Goal: Task Accomplishment & Management: Manage account settings

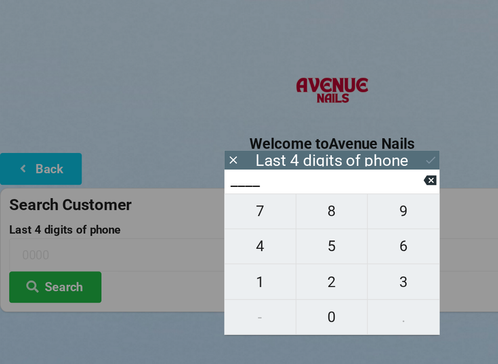
click at [190, 187] on span "4" at bounding box center [194, 184] width 53 height 19
type input "4___"
click at [198, 214] on span "1" at bounding box center [194, 211] width 53 height 19
type input "41__"
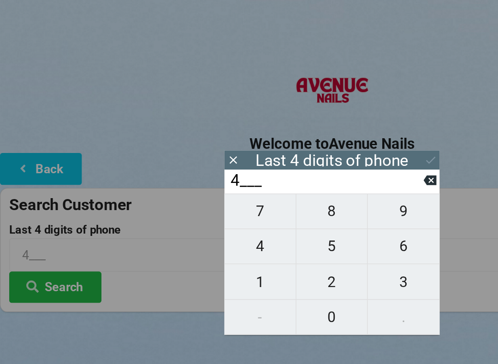
type input "41__"
click at [193, 163] on span "7" at bounding box center [194, 158] width 53 height 19
type input "417_"
click at [190, 215] on span "1" at bounding box center [194, 211] width 53 height 19
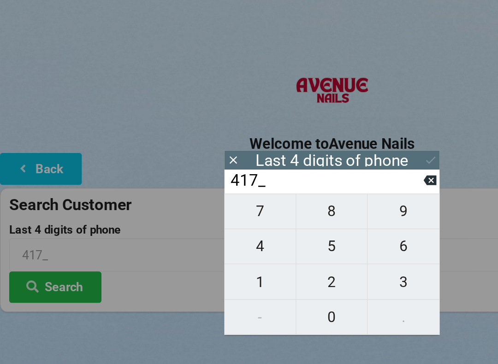
type input "4171"
click at [320, 114] on button at bounding box center [323, 120] width 10 height 12
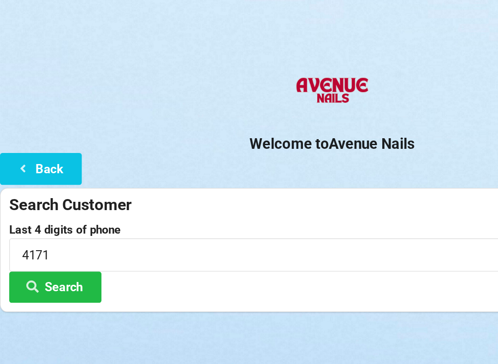
click at [47, 214] on button "Search" at bounding box center [41, 216] width 69 height 24
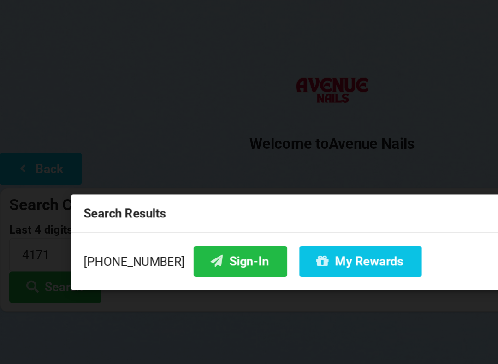
click at [258, 198] on button "My Rewards" at bounding box center [271, 196] width 92 height 24
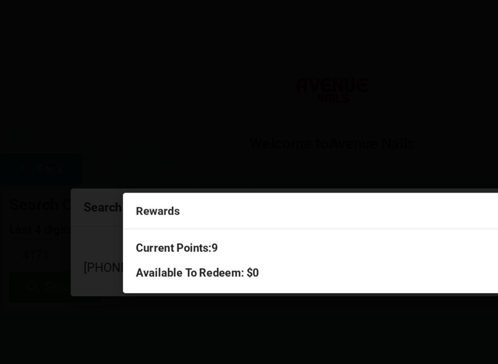
click at [67, 72] on div "Rewards Current Points: 9 Available To Redeem : $0" at bounding box center [249, 182] width 498 height 364
click at [21, 213] on div "Rewards Current Points: 9 Available To Redeem : $0" at bounding box center [249, 182] width 498 height 364
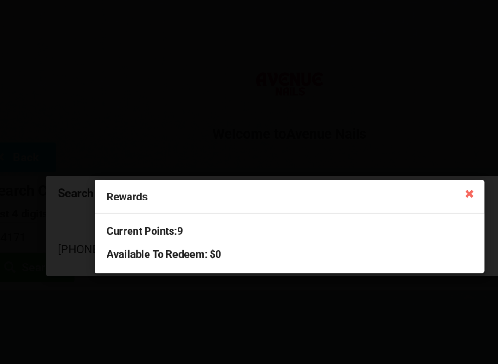
click at [386, 154] on icon at bounding box center [393, 155] width 15 height 15
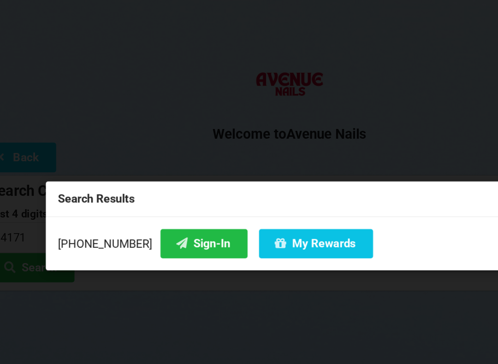
click at [150, 190] on button "Sign-In" at bounding box center [180, 196] width 70 height 24
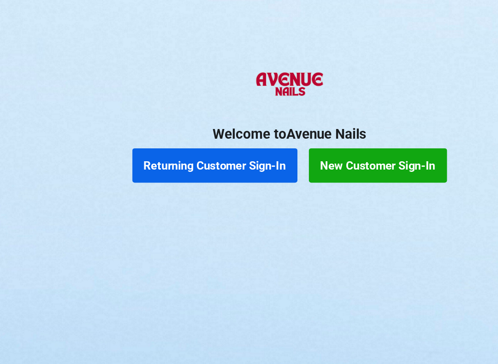
click at [192, 123] on button "Returning Customer Sign-In" at bounding box center [189, 133] width 133 height 28
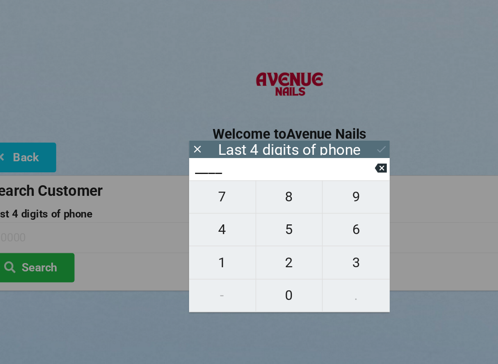
click at [294, 158] on span "9" at bounding box center [303, 158] width 54 height 19
type input "9___"
click at [187, 219] on span "1" at bounding box center [194, 211] width 53 height 19
type input "91__"
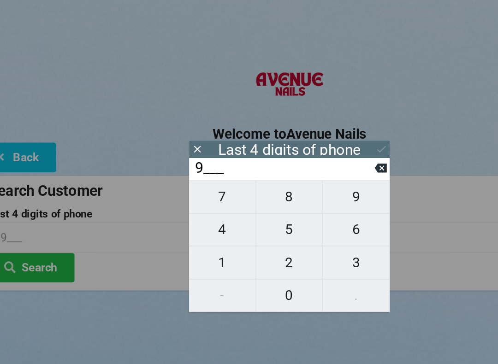
type input "91__"
click at [244, 217] on span "2" at bounding box center [248, 211] width 53 height 19
type input "912_"
click at [237, 188] on span "5" at bounding box center [248, 184] width 53 height 19
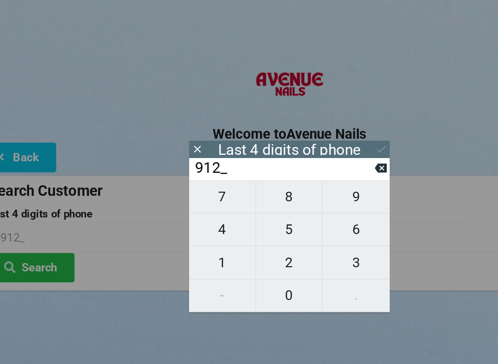
type input "9125"
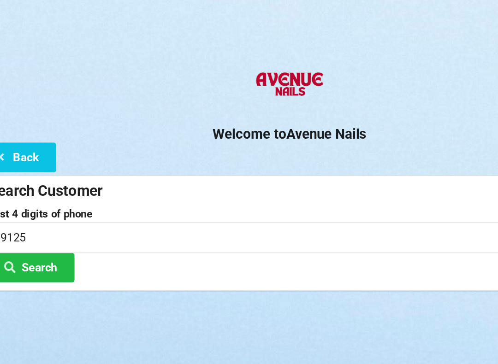
click at [356, 226] on div "Last 4 digits of phone 9125 Search" at bounding box center [249, 197] width 484 height 59
click at [30, 187] on input "9125" at bounding box center [249, 191] width 484 height 24
click at [42, 219] on button "Search" at bounding box center [41, 216] width 69 height 24
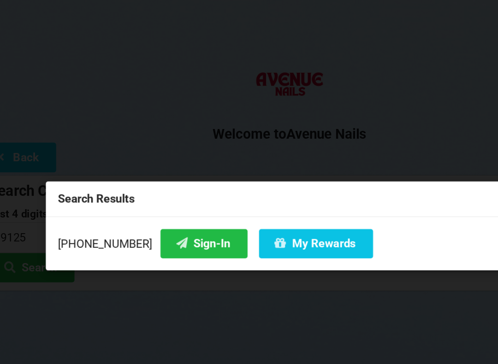
click at [145, 193] on button "Sign-In" at bounding box center [180, 196] width 70 height 24
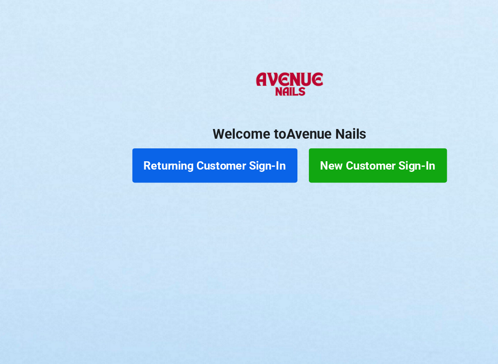
click at [297, 142] on button "New Customer Sign-In" at bounding box center [320, 133] width 111 height 28
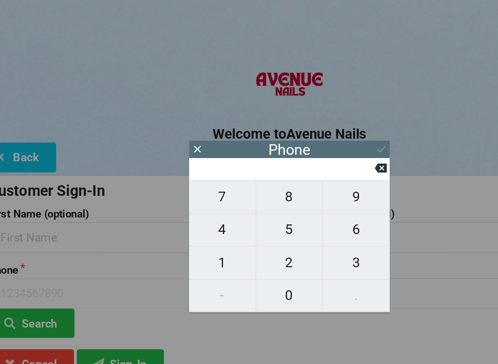
click at [308, 115] on div "Phone" at bounding box center [248, 120] width 161 height 14
click at [172, 118] on icon at bounding box center [175, 120] width 6 height 6
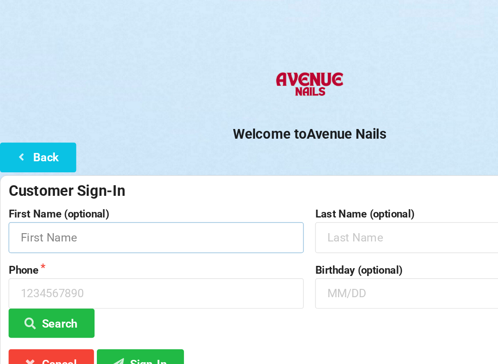
click at [43, 190] on input "text" at bounding box center [125, 191] width 237 height 24
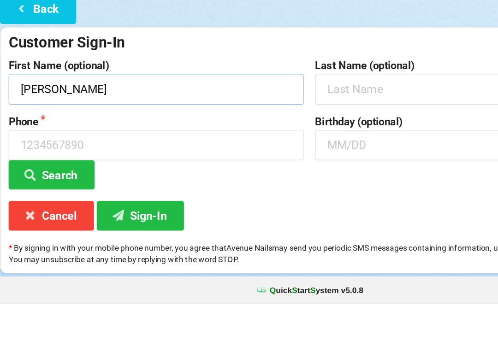
type input "[PERSON_NAME]"
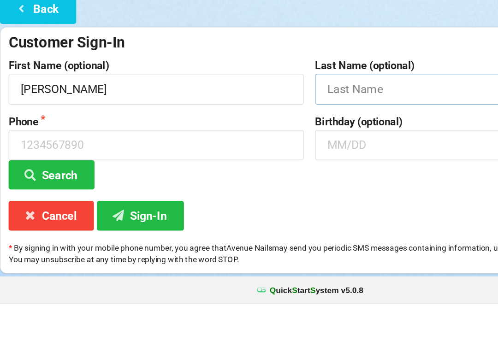
click at [271, 179] on input "text" at bounding box center [372, 191] width 237 height 24
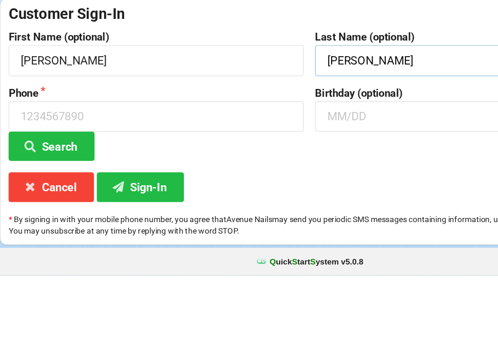
type input "[PERSON_NAME]"
click at [52, 224] on input at bounding box center [125, 236] width 237 height 24
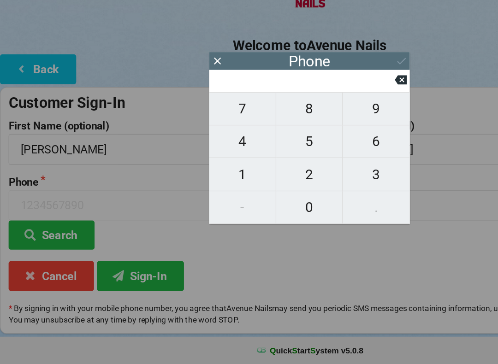
click at [191, 145] on button "7" at bounding box center [195, 158] width 54 height 27
type input "7"
click at [322, 129] on button at bounding box center [323, 135] width 10 height 12
click at [247, 228] on span "0" at bounding box center [248, 237] width 53 height 19
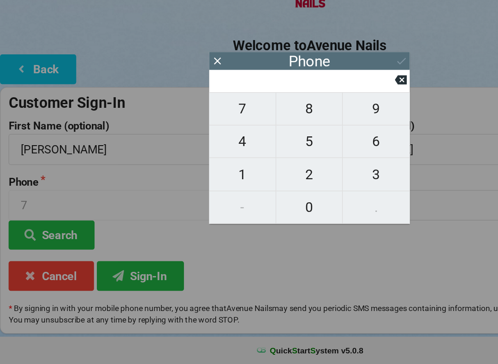
type input "0"
click at [192, 149] on span "7" at bounding box center [194, 158] width 53 height 19
type input "7"
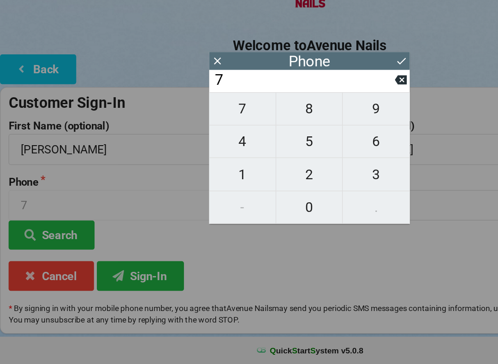
click at [320, 132] on icon at bounding box center [323, 135] width 10 height 7
click at [320, 113] on div "Phone" at bounding box center [248, 120] width 161 height 14
click at [113, 281] on button "Sign-In" at bounding box center [113, 293] width 70 height 24
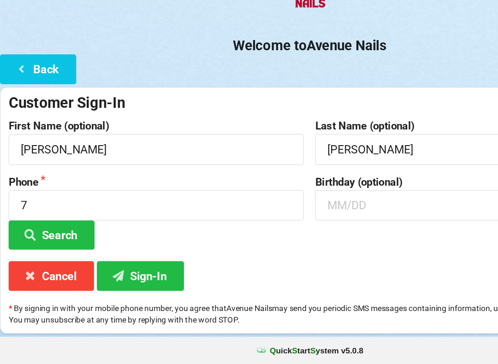
click at [119, 281] on button "Sign-In" at bounding box center [113, 293] width 70 height 24
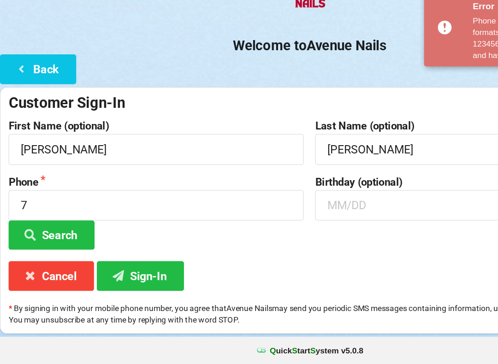
click at [119, 281] on button "Sign-In" at bounding box center [113, 293] width 70 height 24
click at [113, 281] on button "Sign-In" at bounding box center [113, 293] width 70 height 24
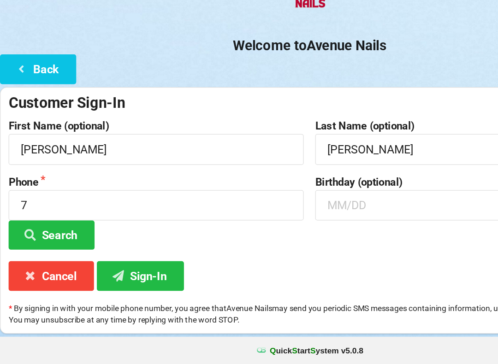
click at [43, 281] on button "Cancel" at bounding box center [41, 293] width 69 height 24
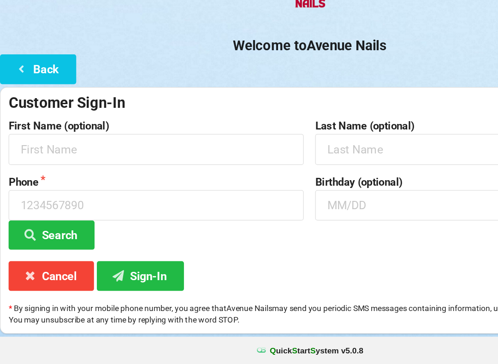
click at [17, 115] on button "Back" at bounding box center [30, 127] width 61 height 24
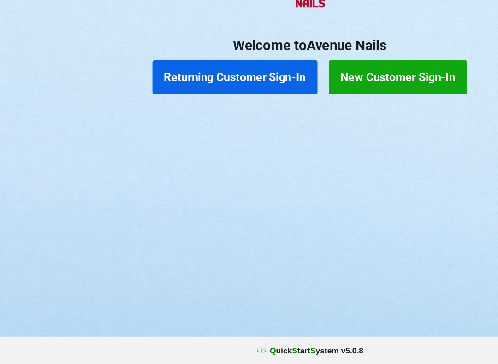
click at [212, 119] on button "Returning Customer Sign-In" at bounding box center [189, 133] width 133 height 28
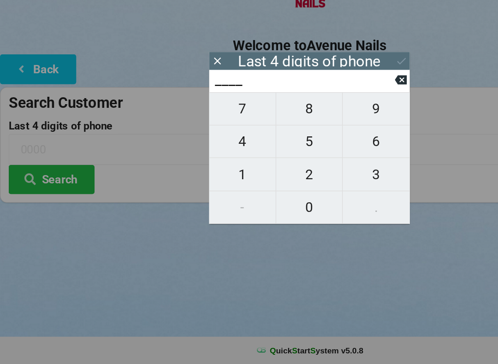
click at [189, 175] on span "4" at bounding box center [194, 184] width 53 height 19
type input "4___"
click at [303, 175] on span "6" at bounding box center [303, 184] width 54 height 19
type input "46__"
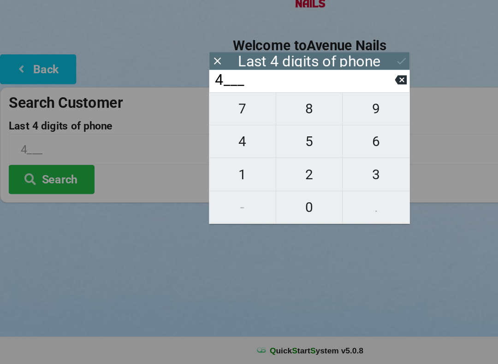
type input "46__"
click at [304, 175] on span "6" at bounding box center [303, 184] width 54 height 19
type input "466_"
click at [191, 149] on span "7" at bounding box center [194, 158] width 53 height 19
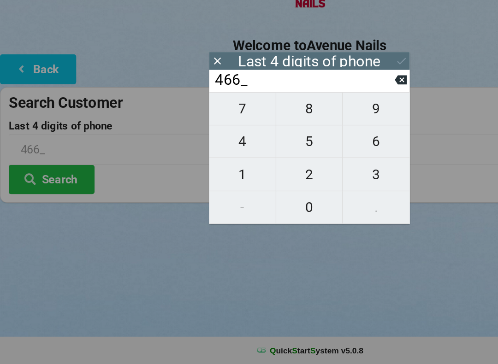
type input "4667"
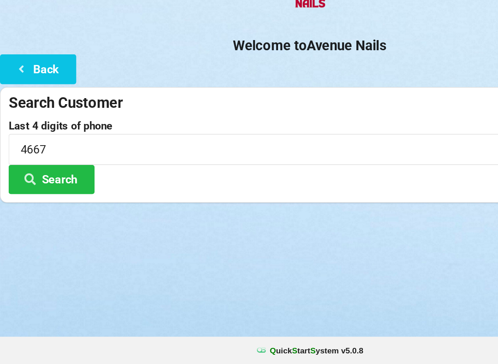
click at [56, 204] on button "Search" at bounding box center [41, 216] width 69 height 24
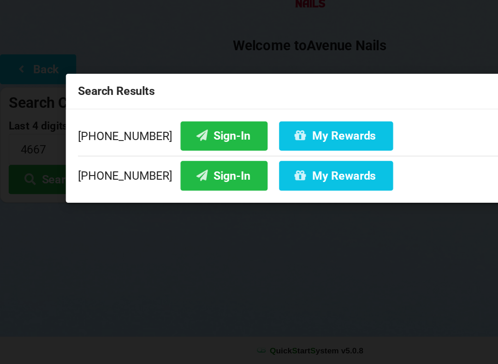
click at [164, 201] on button "Sign-In" at bounding box center [180, 213] width 70 height 24
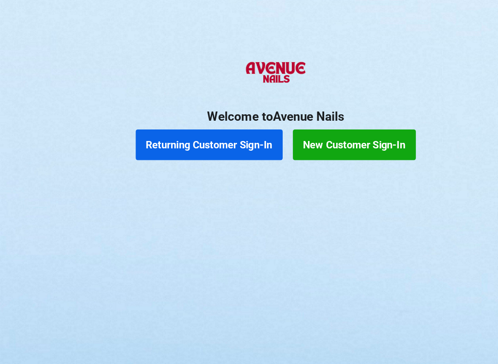
click at [200, 123] on button "Returning Customer Sign-In" at bounding box center [189, 133] width 133 height 28
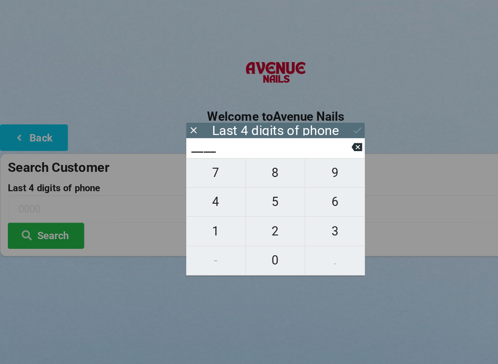
click at [200, 181] on span "4" at bounding box center [194, 184] width 53 height 19
type input "4___"
click at [200, 161] on span "7" at bounding box center [194, 158] width 53 height 19
type input "47__"
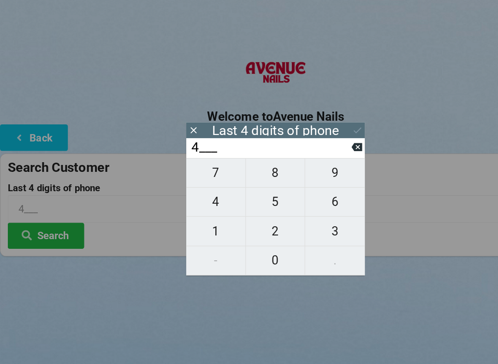
type input "47__"
click at [303, 167] on span "9" at bounding box center [303, 158] width 54 height 19
type input "479_"
click at [248, 168] on span "8" at bounding box center [248, 158] width 53 height 19
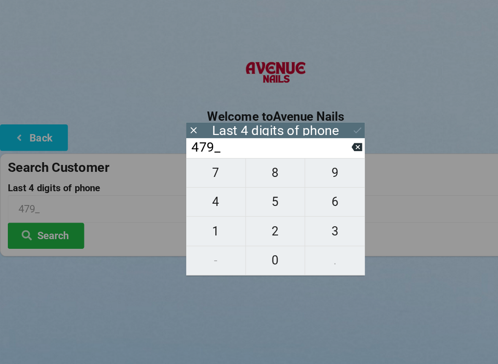
type input "4798"
click at [320, 122] on icon at bounding box center [323, 120] width 10 height 10
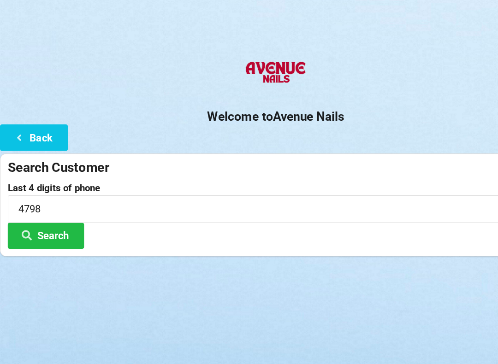
click at [58, 208] on button "Search" at bounding box center [41, 216] width 69 height 24
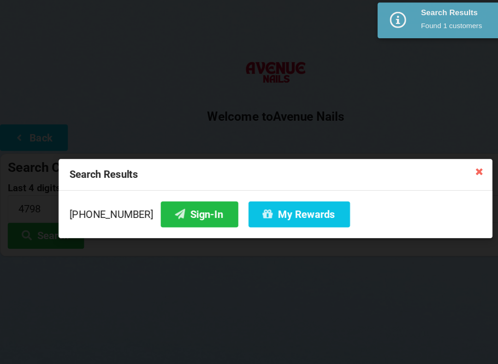
click at [171, 198] on button "Sign-In" at bounding box center [180, 196] width 70 height 24
